Goal: Task Accomplishment & Management: Manage account settings

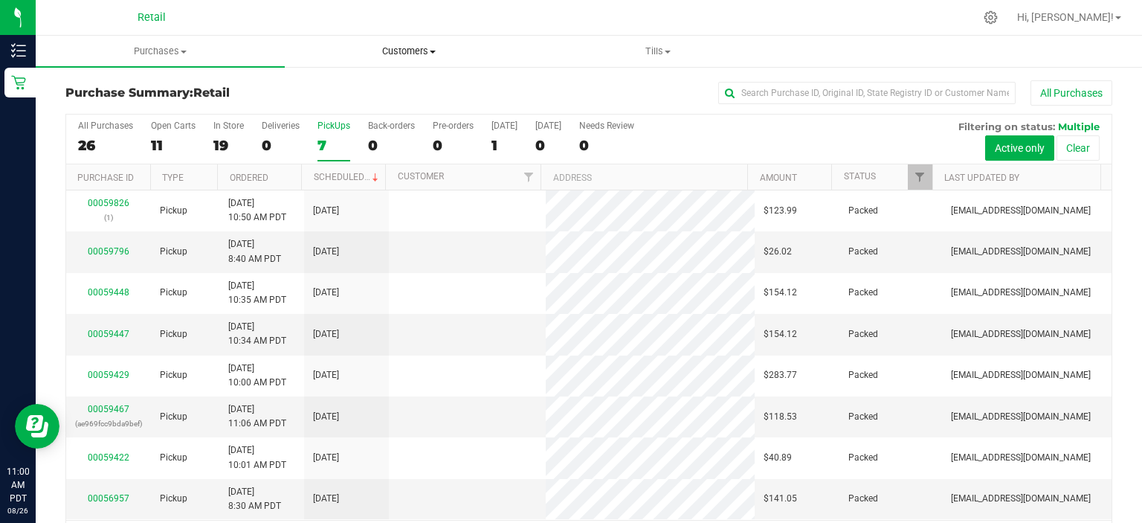
click at [408, 43] on uib-tab-heading "Customers All customers Add a new customer" at bounding box center [410, 51] width 248 height 30
click at [327, 76] on ul "All customers Add a new customer" at bounding box center [409, 99] width 249 height 62
click at [327, 89] on span "All customers" at bounding box center [338, 89] width 107 height 13
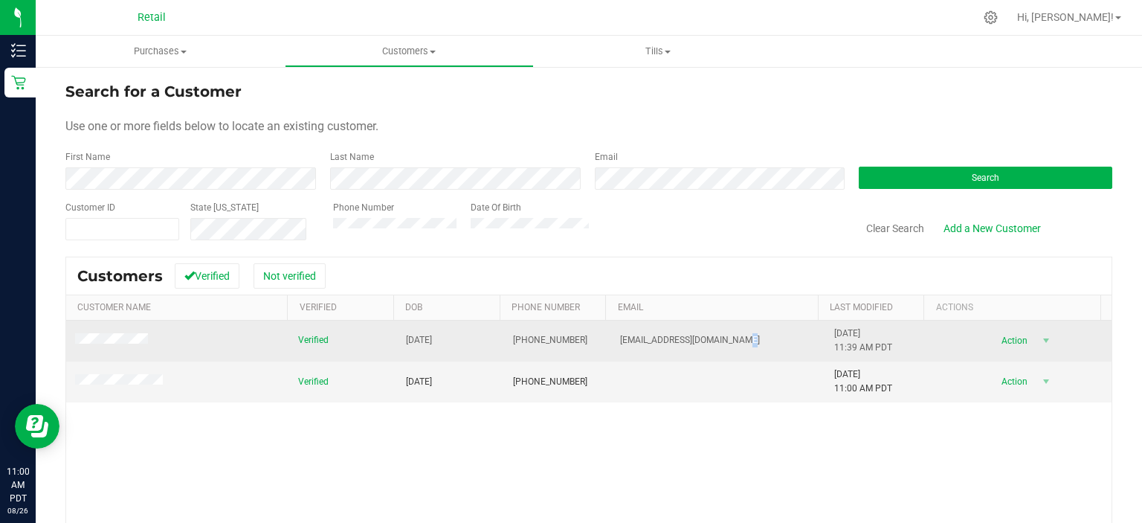
click at [726, 341] on td "Stephaniekincaid5@gmail.com" at bounding box center [718, 341] width 214 height 41
drag, startPoint x: 606, startPoint y: 337, endPoint x: 734, endPoint y: 341, distance: 128.0
click at [735, 341] on td "Stephaniekincaid5@gmail.com" at bounding box center [718, 341] width 214 height 41
copy span "Stephaniekincaid5@gmail.com"
click at [1012, 338] on span "Action" at bounding box center [1013, 340] width 48 height 21
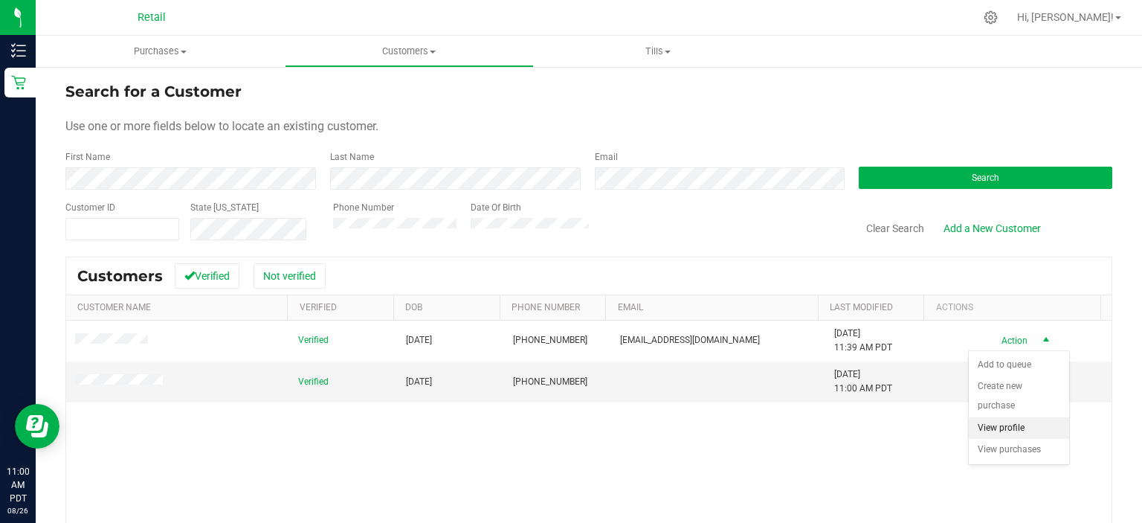
click at [1007, 417] on li "View profile" at bounding box center [1019, 428] width 100 height 22
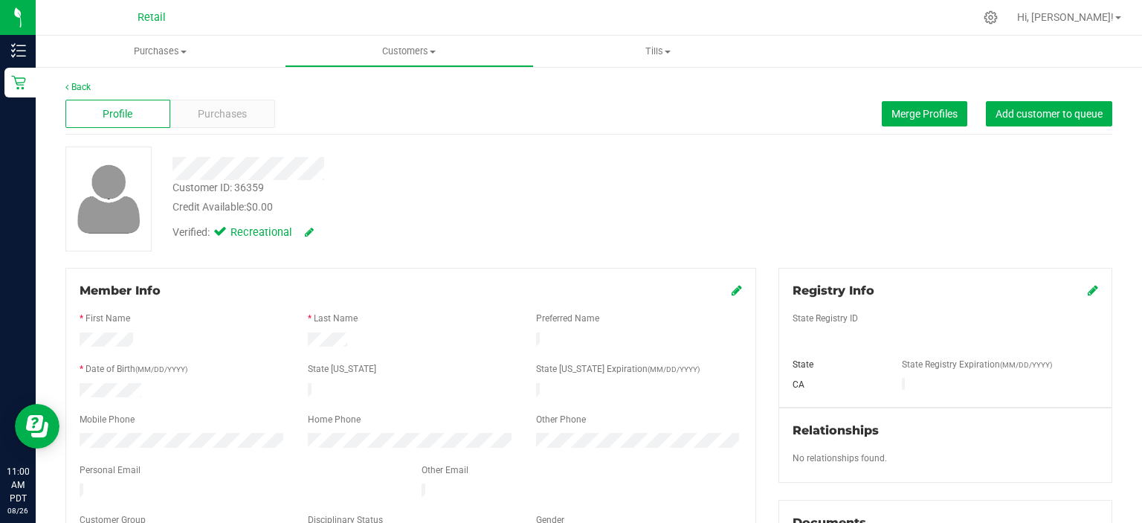
click at [75, 95] on div "Profile Purchases Merge Profiles Add customer to queue" at bounding box center [588, 114] width 1047 height 41
click at [80, 89] on link "Back" at bounding box center [77, 87] width 25 height 10
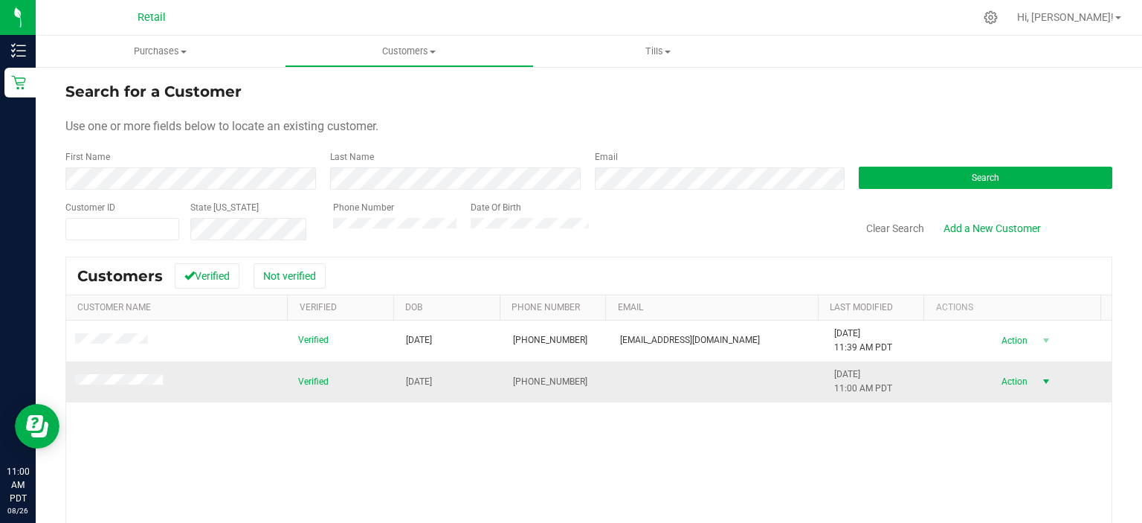
click at [1000, 385] on span "Action" at bounding box center [1013, 381] width 48 height 21
click at [1011, 458] on li "View profile" at bounding box center [1019, 469] width 100 height 22
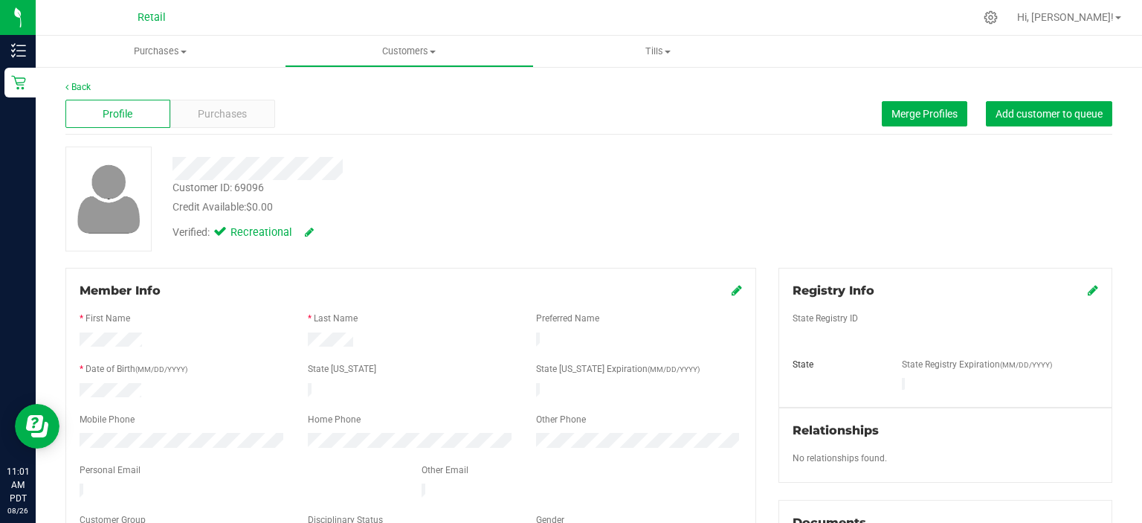
click at [723, 276] on div "Member Info * First Name * Last Name Preferred Name * Date of Birth (MM/DD/YYYY…" at bounding box center [410, 417] width 691 height 298
click at [723, 291] on div "Member Info" at bounding box center [411, 291] width 663 height 18
click at [732, 296] on icon at bounding box center [737, 290] width 10 height 12
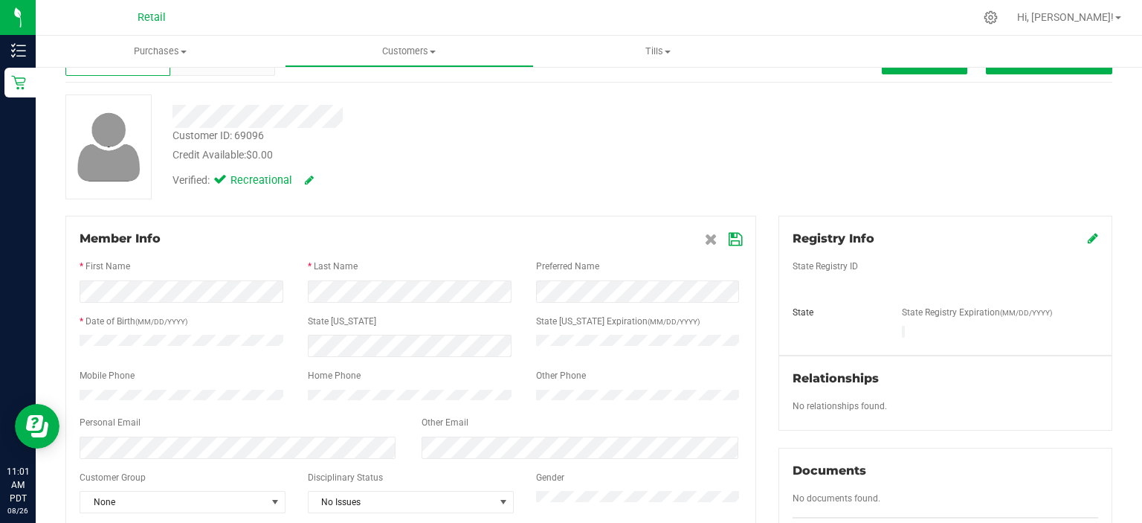
scroll to position [223, 0]
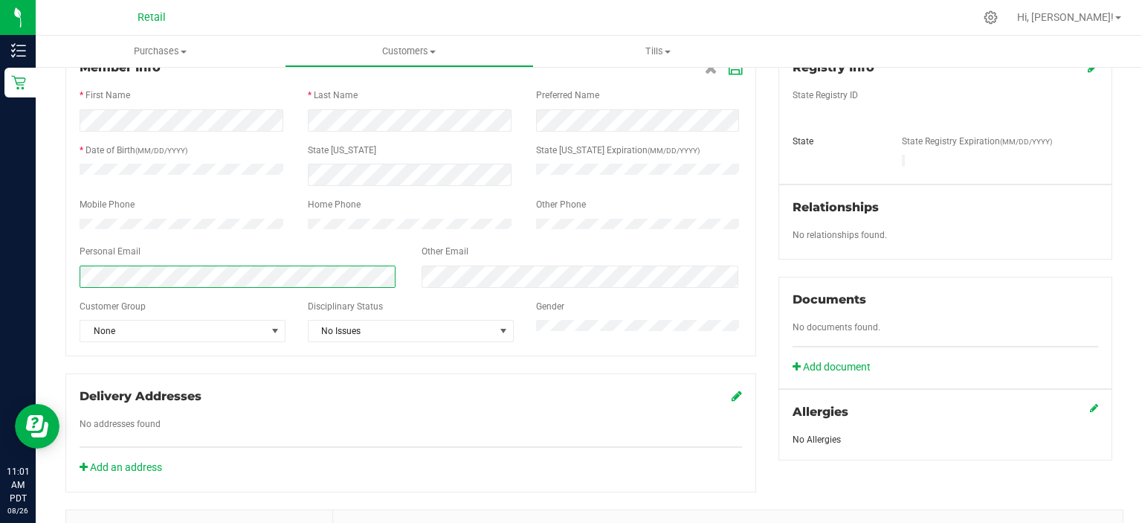
click at [125, 295] on form "Member Info * First Name * Last Name Preferred Name * Date of Birth (MM/DD/YYYY…" at bounding box center [411, 200] width 663 height 283
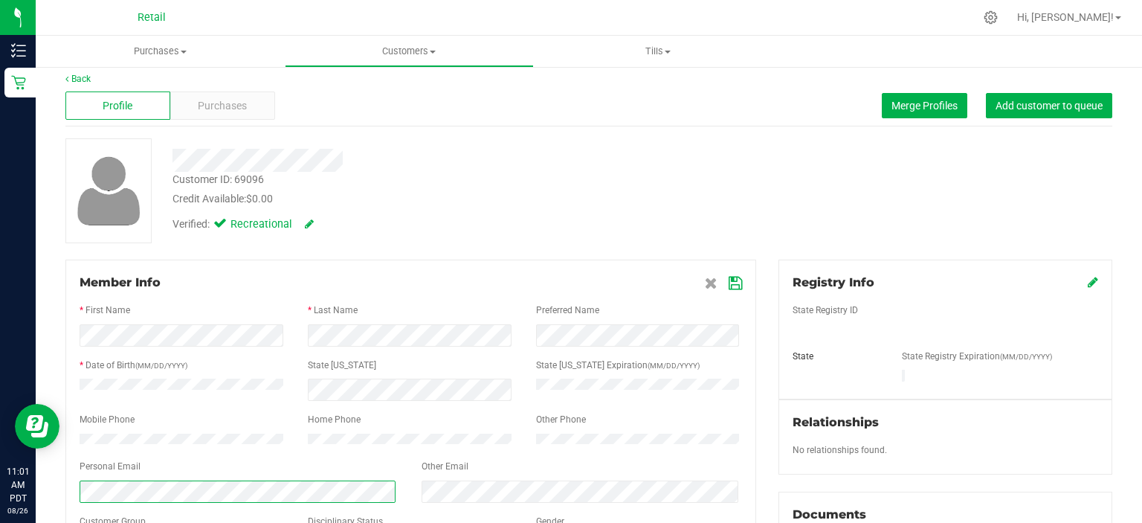
scroll to position [0, 0]
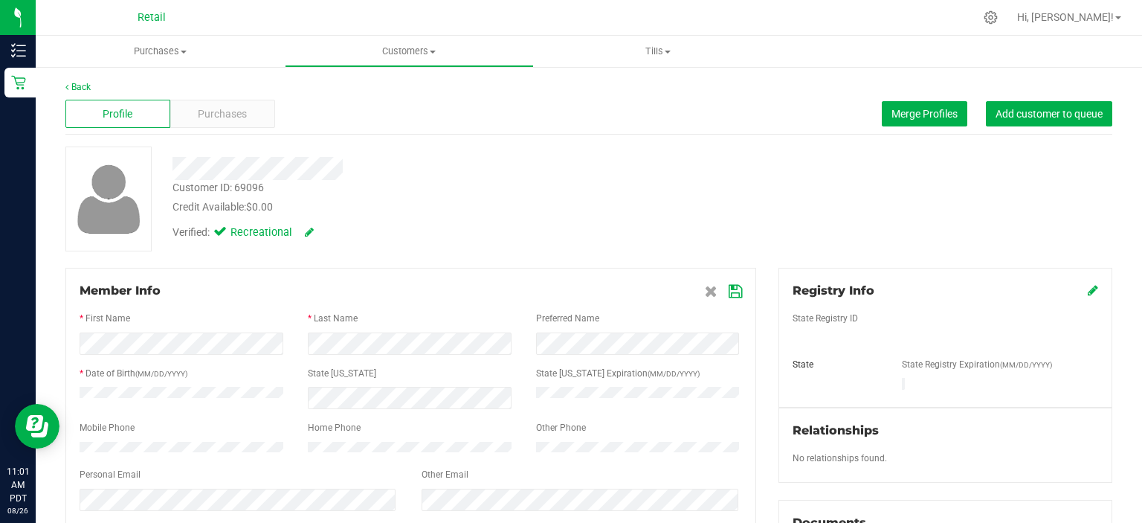
click at [729, 293] on icon at bounding box center [735, 292] width 13 height 12
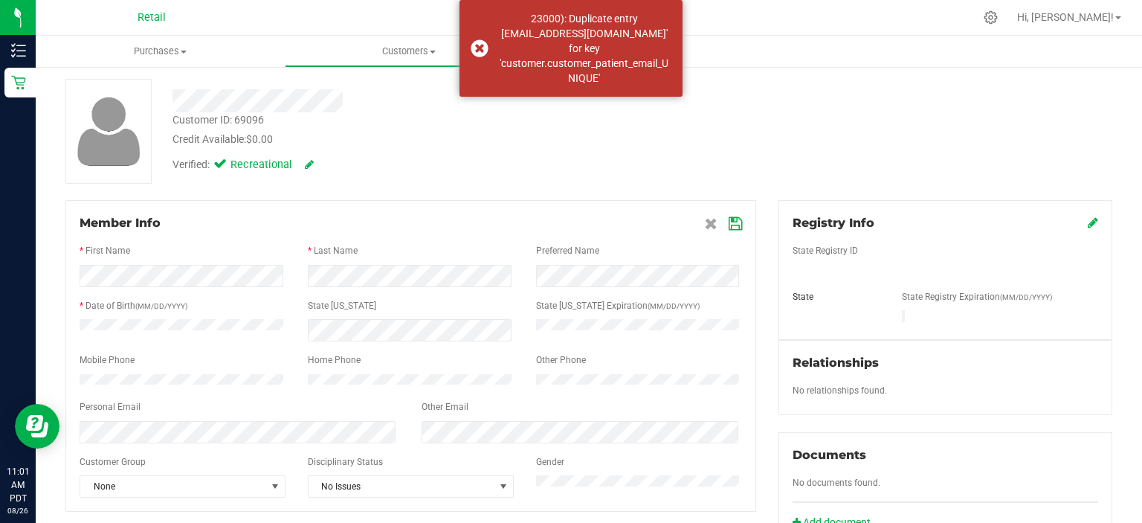
scroll to position [149, 0]
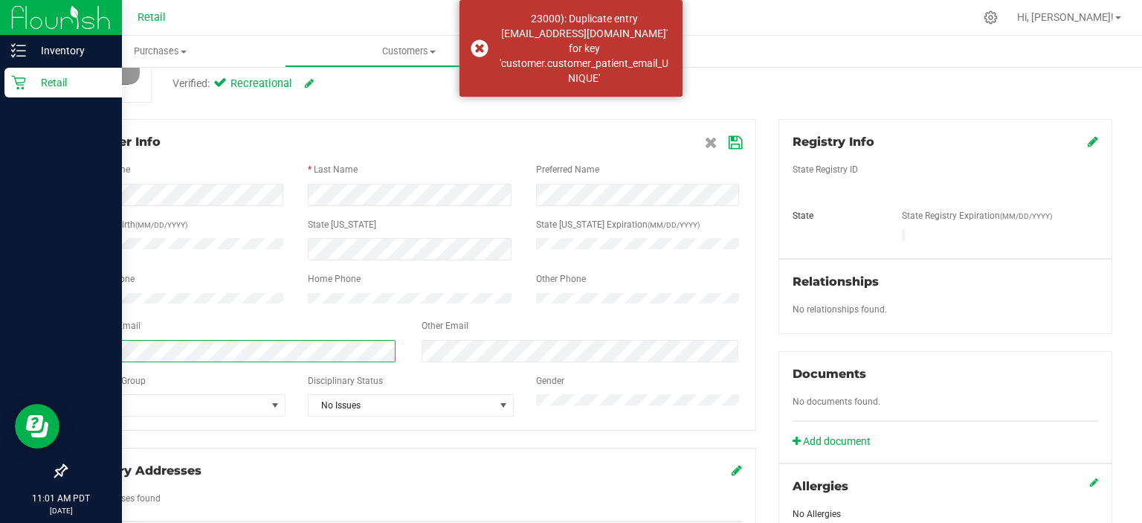
click at [0, 368] on div "Inventory Retail 11:01 AM PDT 08/26/2025 08/26 Retail Hi, Selena! Purchases Sum…" at bounding box center [571, 261] width 1142 height 523
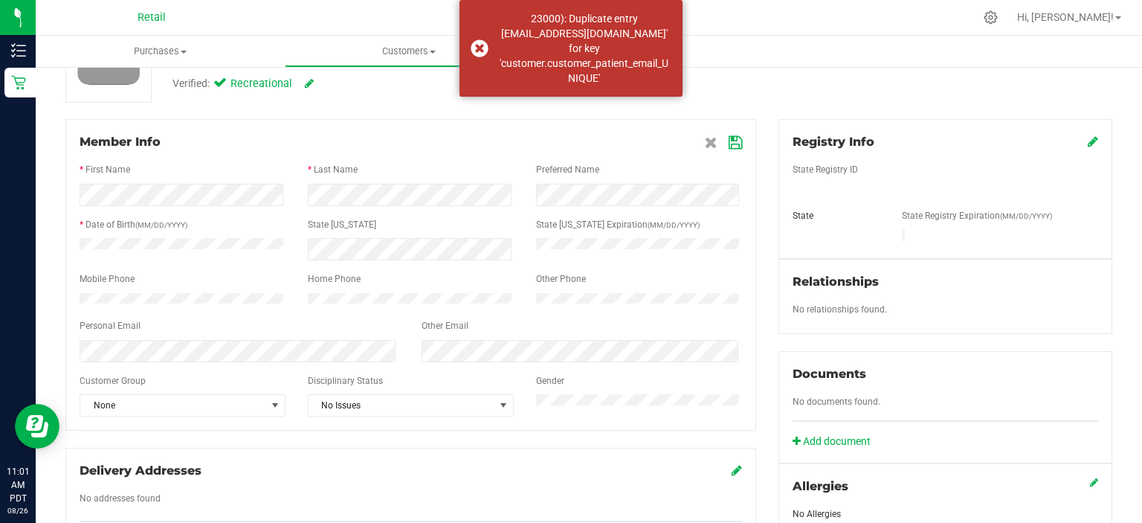
click at [415, 133] on div "Member Info" at bounding box center [411, 142] width 663 height 18
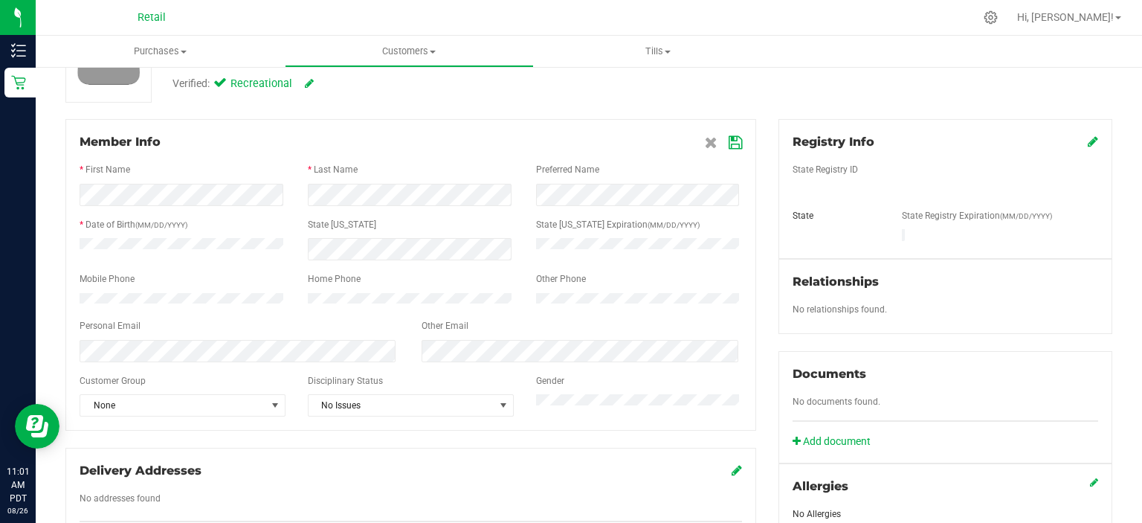
click at [729, 144] on icon at bounding box center [735, 143] width 13 height 12
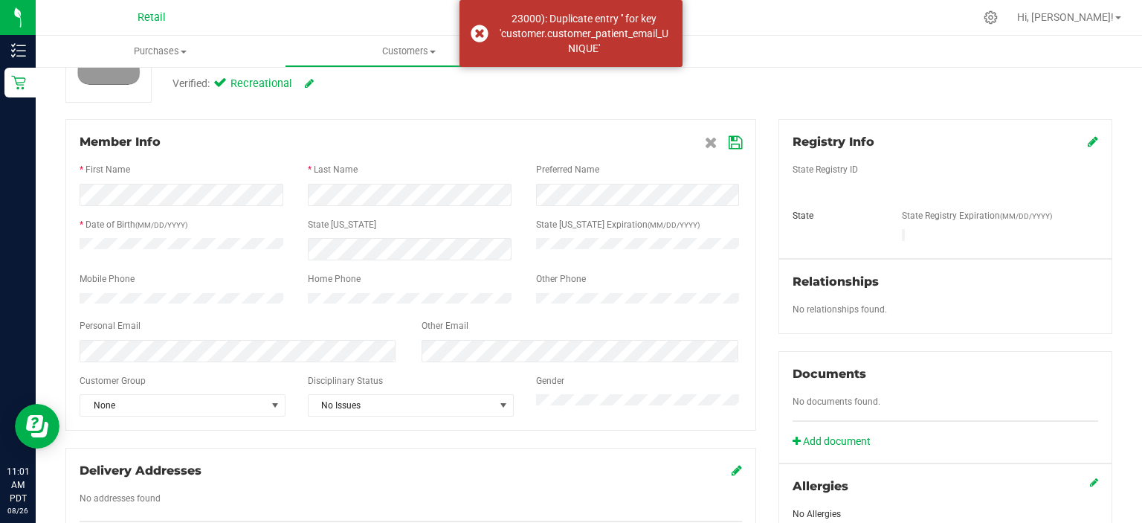
scroll to position [0, 0]
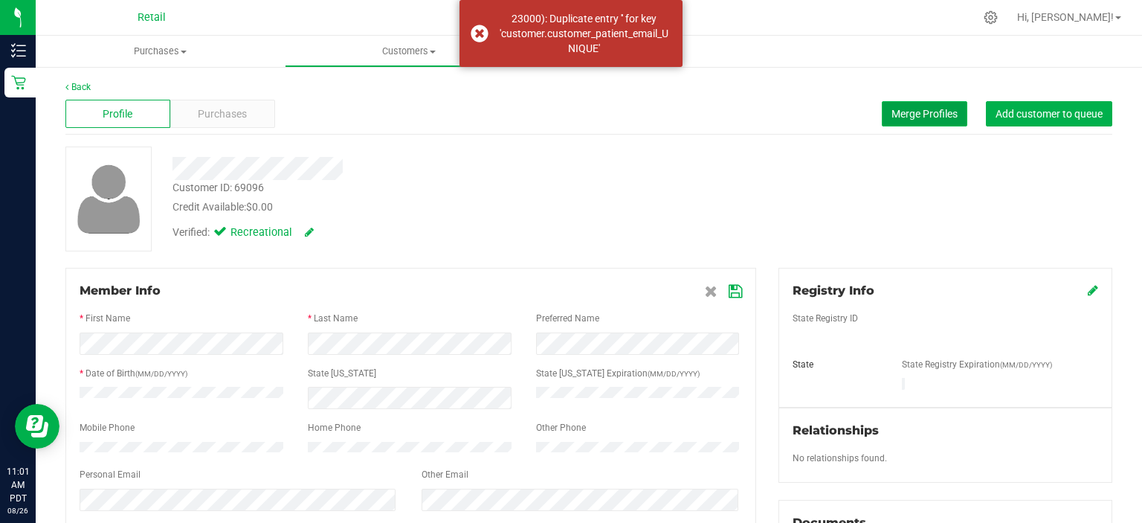
click at [898, 109] on span "Merge Profiles" at bounding box center [925, 114] width 66 height 12
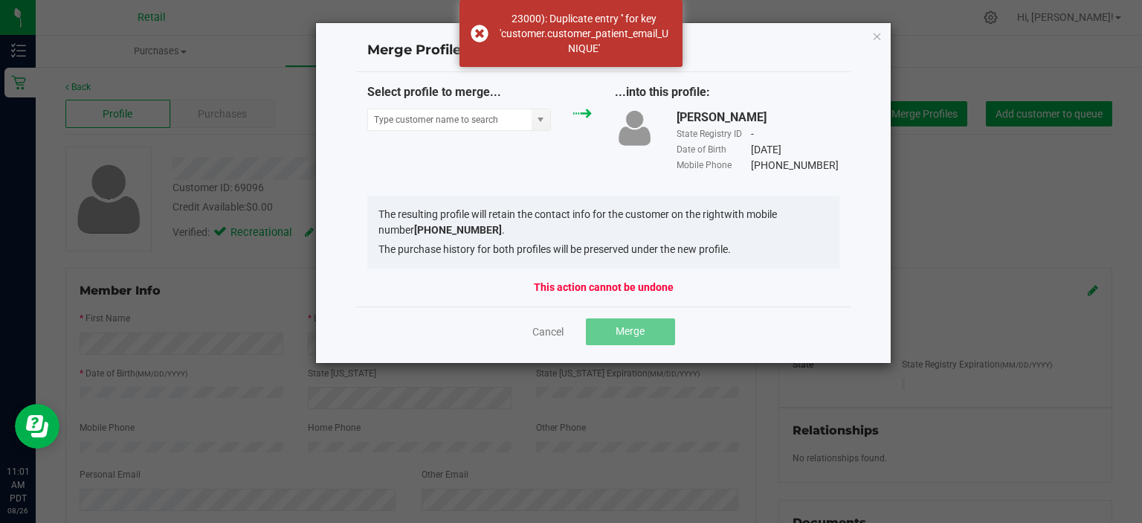
click at [492, 130] on div "Select profile to merge..." at bounding box center [480, 110] width 248 height 55
click at [491, 125] on input "NO DATA FOUND" at bounding box center [450, 119] width 164 height 21
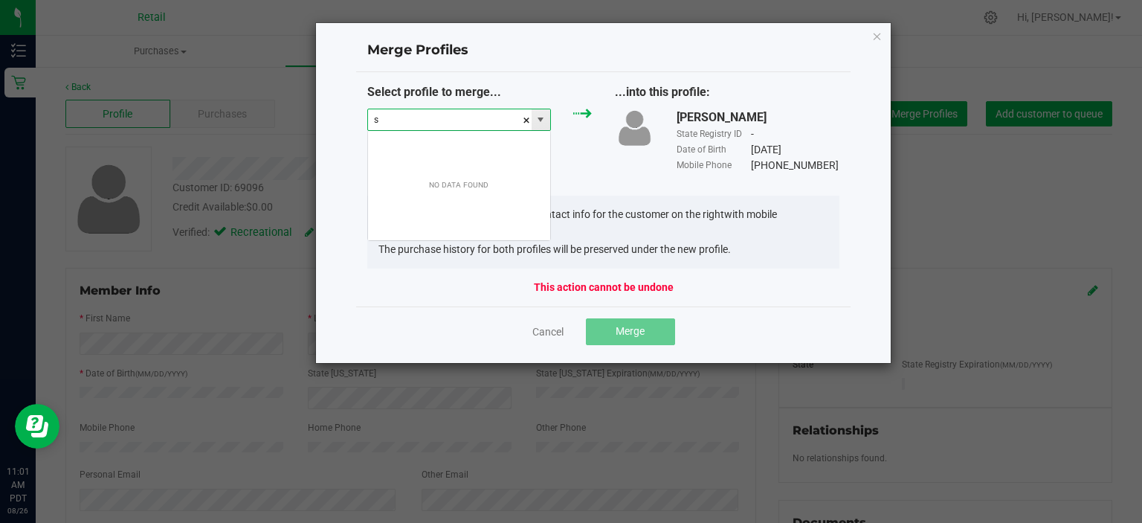
scroll to position [22, 184]
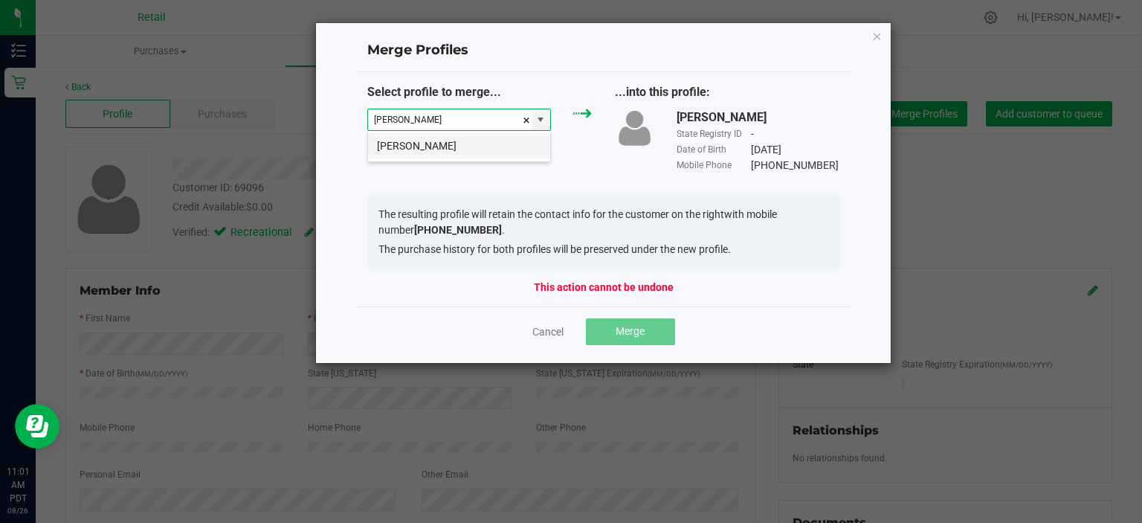
click at [458, 142] on li "Stephanie Kincaid" at bounding box center [459, 145] width 182 height 25
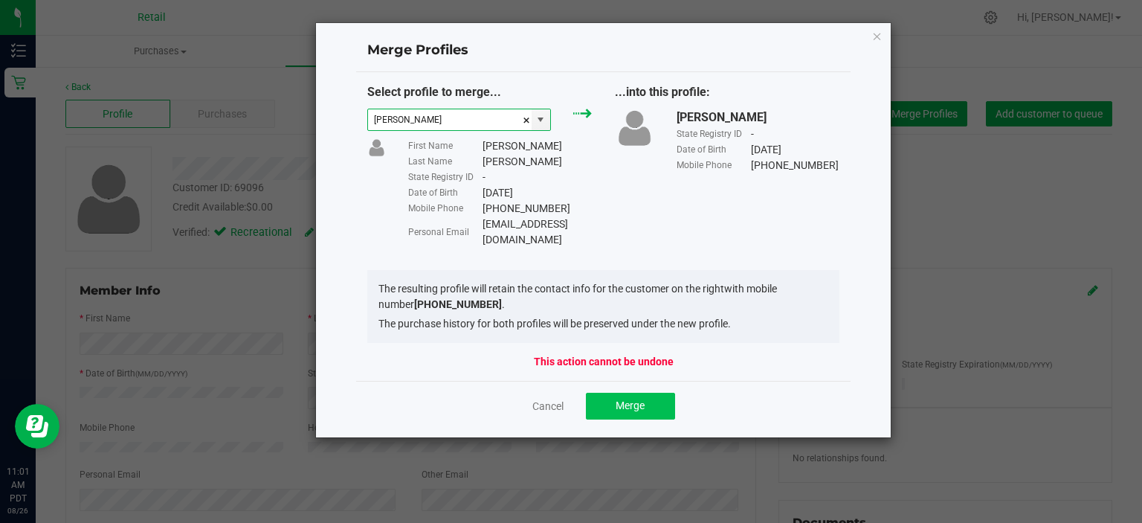
type input "Stephanie Kincaid"
click at [618, 399] on span "Merge" at bounding box center [630, 405] width 29 height 12
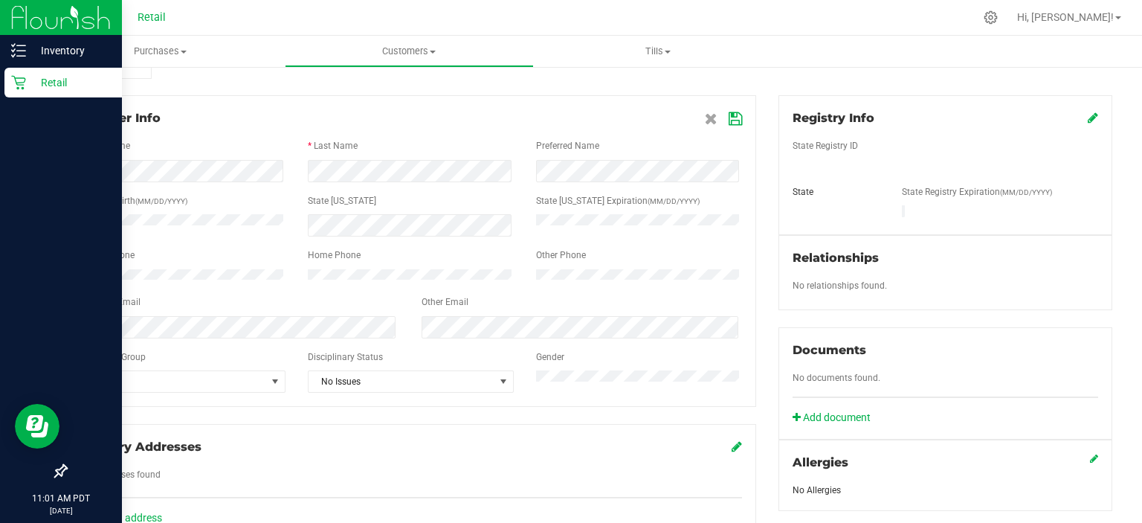
scroll to position [298, 0]
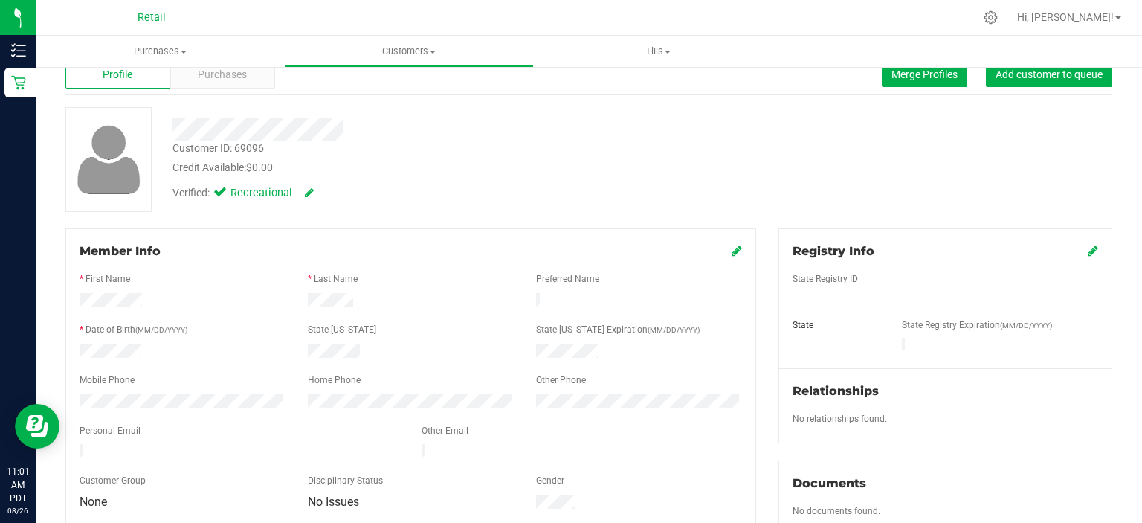
scroll to position [149, 0]
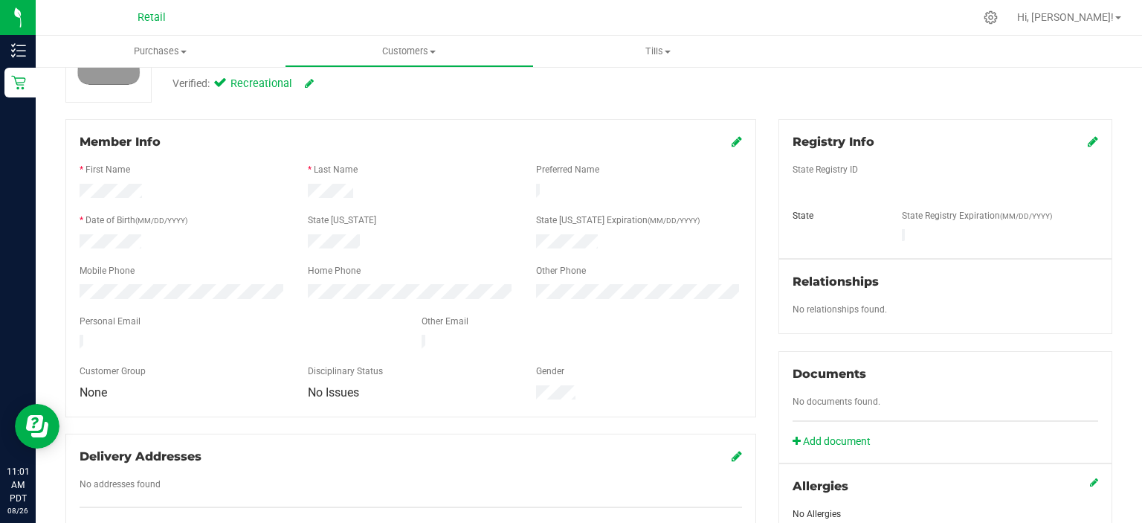
click at [732, 139] on icon at bounding box center [737, 141] width 10 height 12
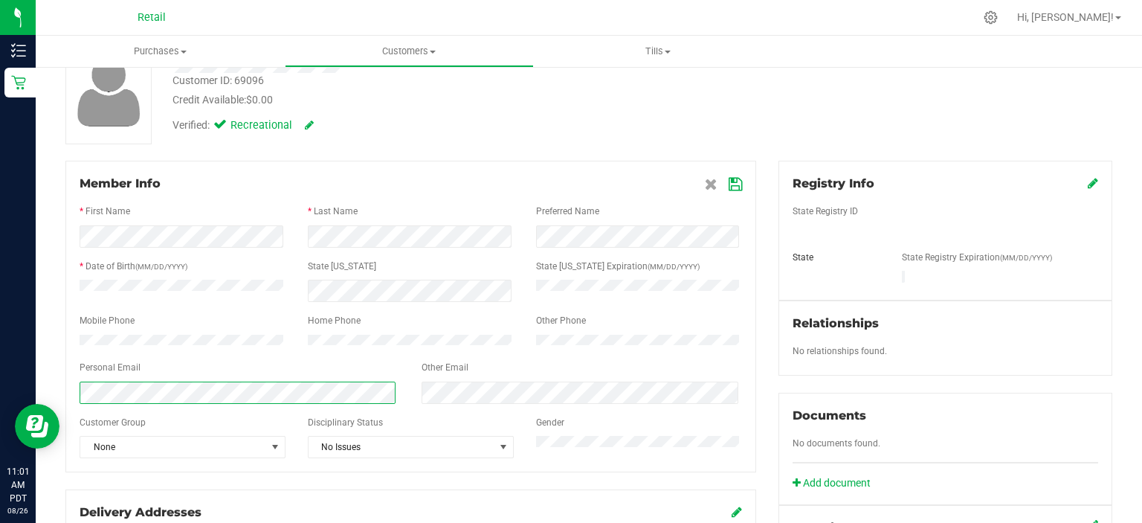
scroll to position [74, 0]
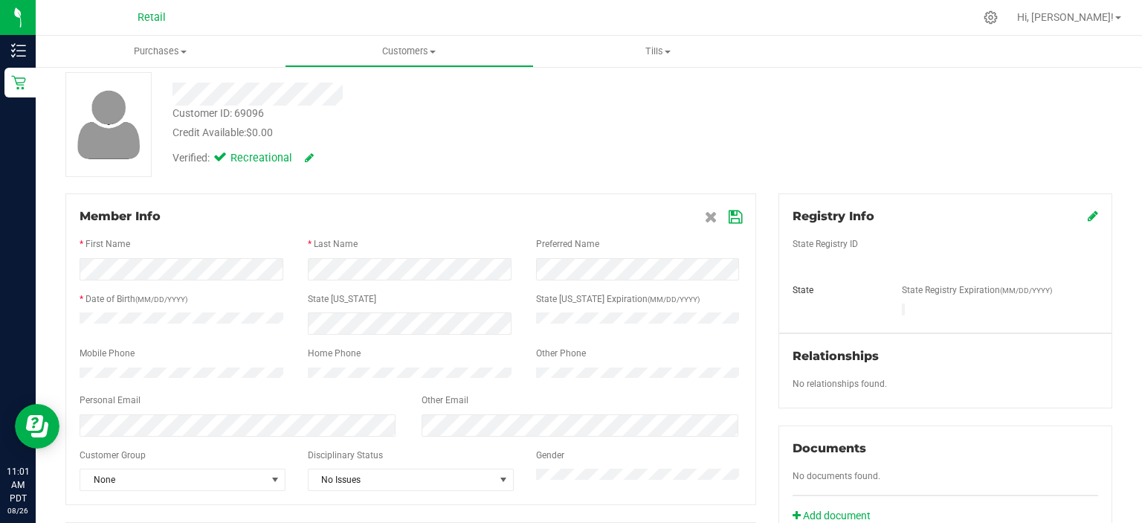
click at [729, 217] on icon at bounding box center [735, 217] width 13 height 12
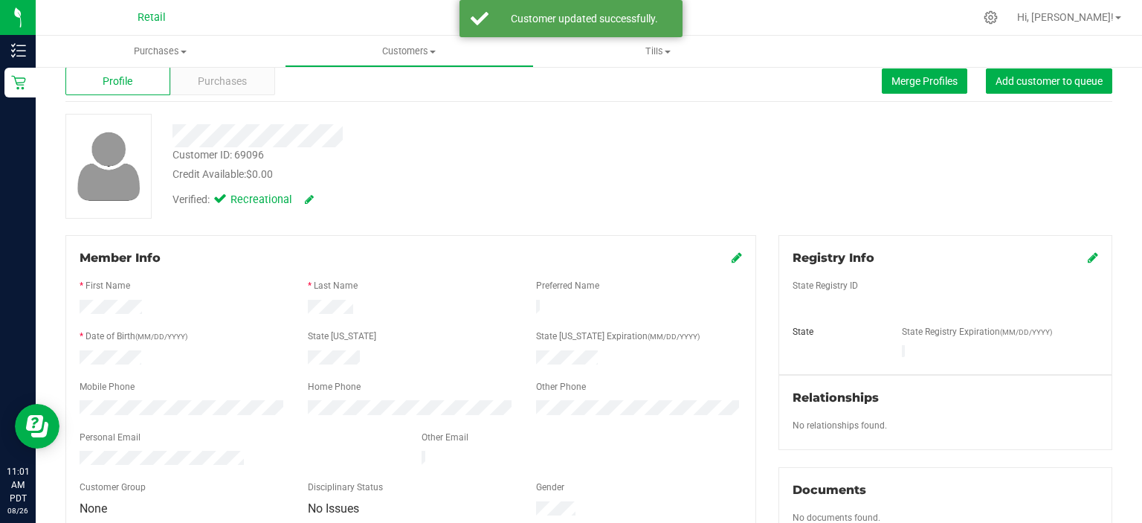
scroll to position [0, 0]
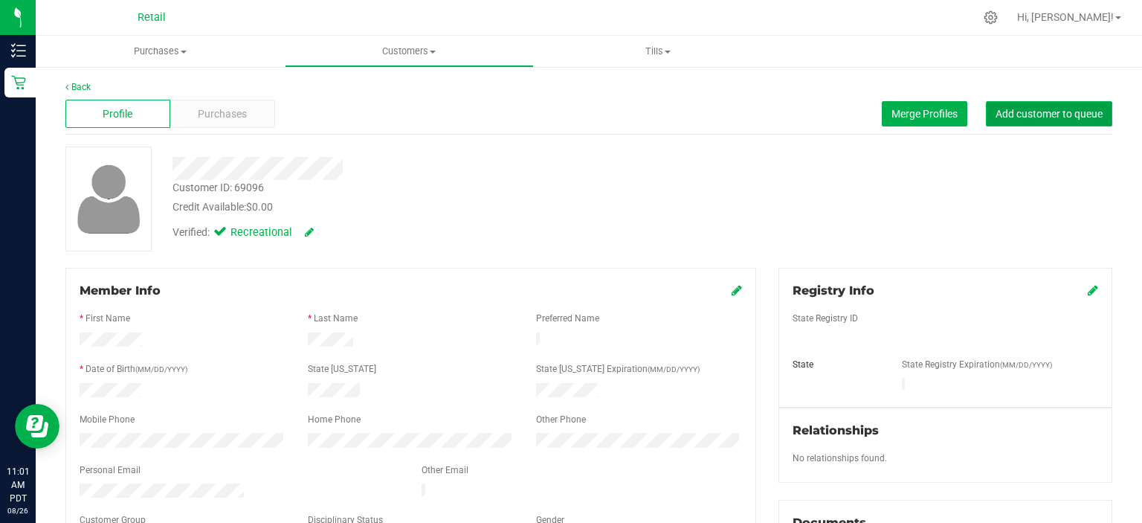
click at [1007, 109] on span "Add customer to queue" at bounding box center [1049, 114] width 107 height 12
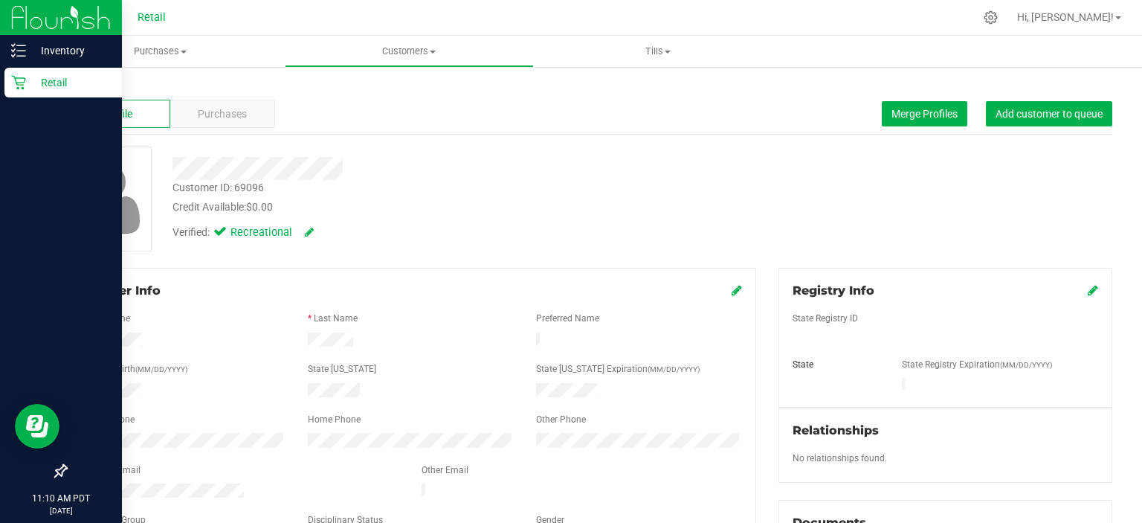
click at [64, 80] on p "Retail" at bounding box center [70, 83] width 89 height 18
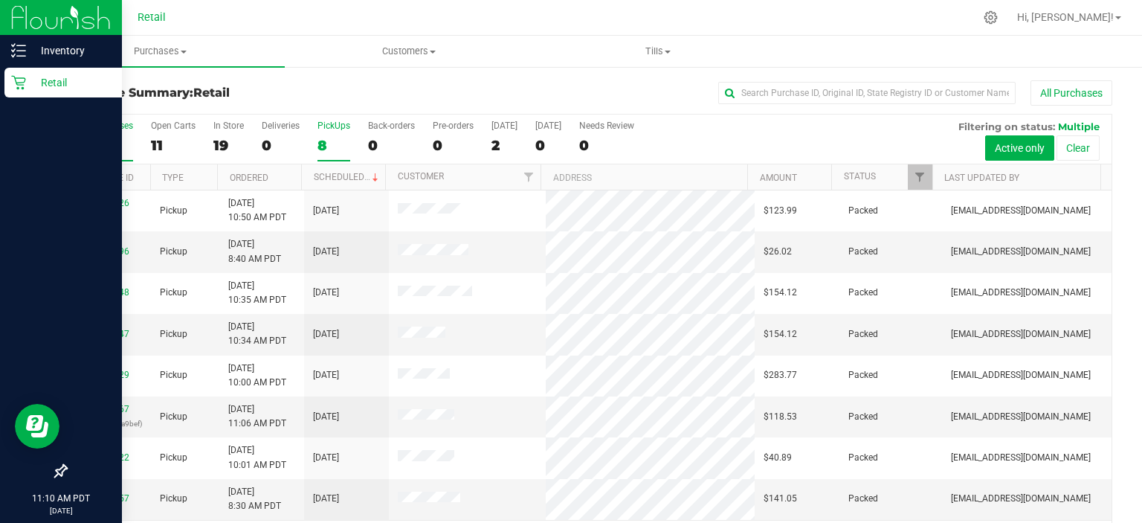
click at [339, 133] on label "PickUps 8" at bounding box center [334, 140] width 33 height 41
click at [0, 0] on input "PickUps 8" at bounding box center [0, 0] width 0 height 0
click at [333, 139] on div "8" at bounding box center [334, 145] width 33 height 17
click at [0, 0] on input "PickUps 8" at bounding box center [0, 0] width 0 height 0
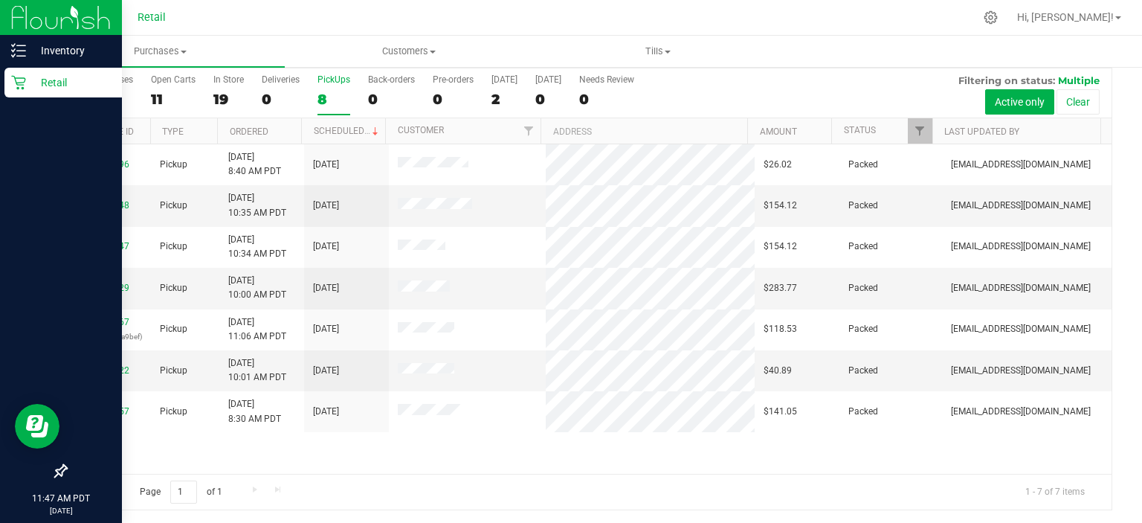
click at [332, 95] on div "8" at bounding box center [334, 99] width 33 height 17
click at [0, 0] on input "PickUps 8" at bounding box center [0, 0] width 0 height 0
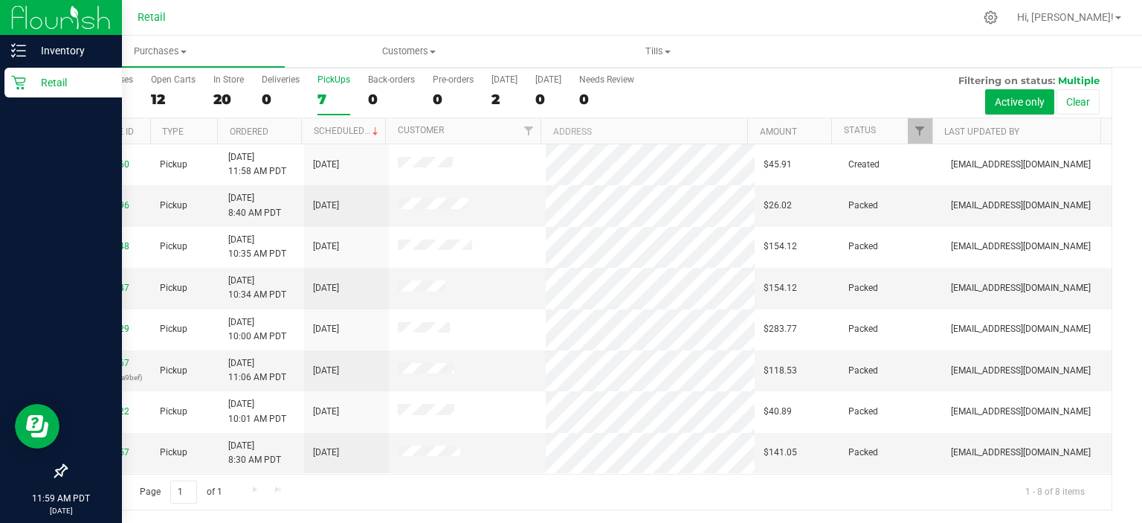
click at [324, 100] on div "7" at bounding box center [334, 99] width 33 height 17
click at [0, 0] on input "PickUps 7" at bounding box center [0, 0] width 0 height 0
click at [325, 94] on div "8" at bounding box center [334, 99] width 33 height 17
click at [0, 0] on input "PickUps 8" at bounding box center [0, 0] width 0 height 0
